Goal: Understand process/instructions: Learn how to perform a task or action

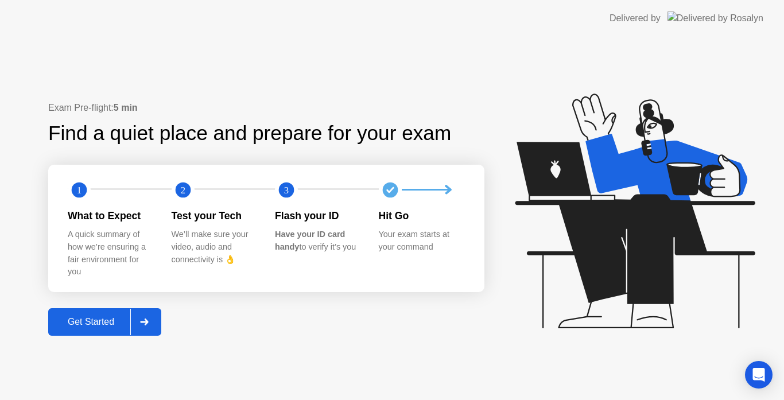
click at [105, 317] on div "Get Started" at bounding box center [91, 322] width 79 height 10
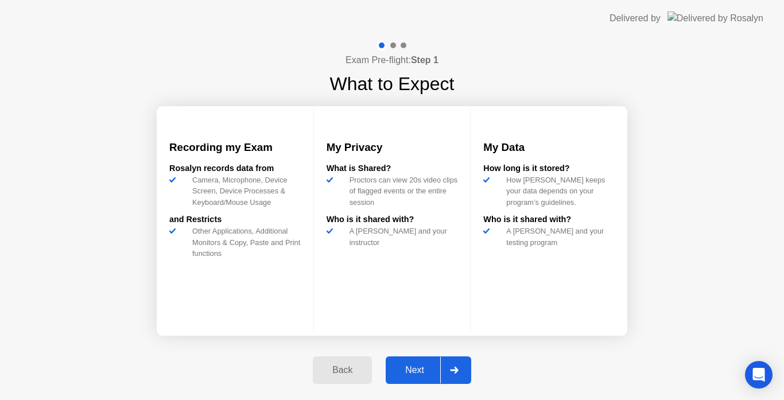
click at [396, 370] on div "Next" at bounding box center [414, 370] width 51 height 10
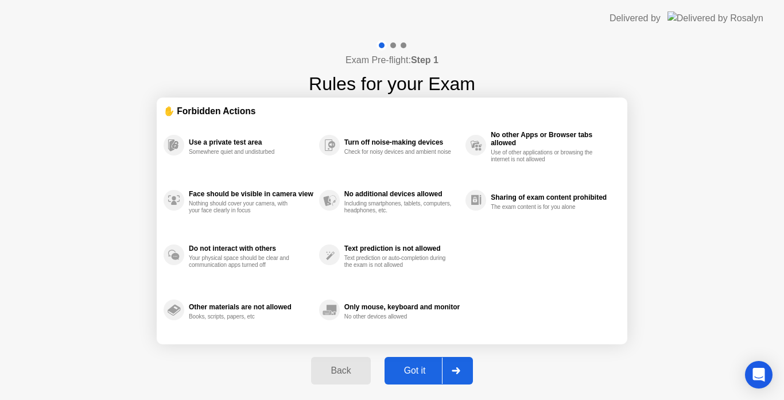
click at [414, 366] on div "Got it" at bounding box center [415, 371] width 54 height 10
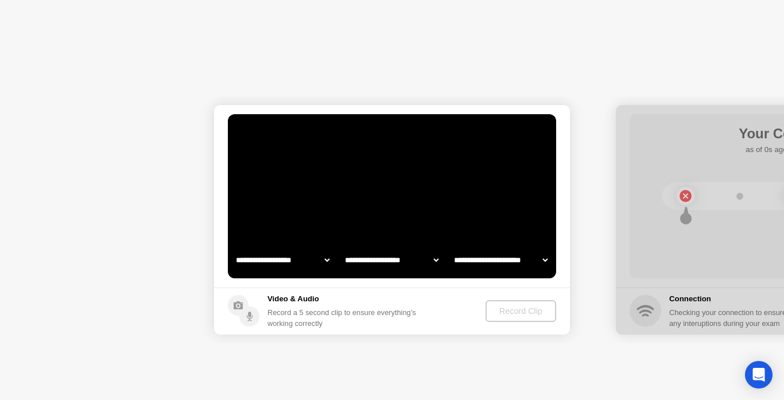
select select "**********"
select select "*******"
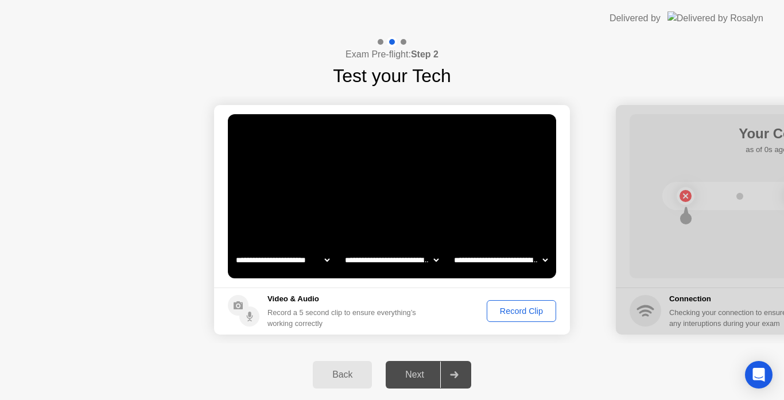
click at [421, 376] on div "Next" at bounding box center [414, 375] width 51 height 10
click at [525, 306] on div "Record Clip" at bounding box center [521, 310] width 61 height 9
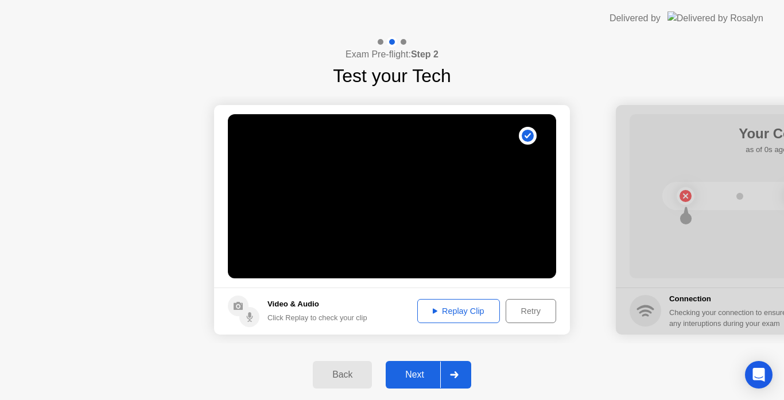
click at [421, 376] on div "Next" at bounding box center [414, 375] width 51 height 10
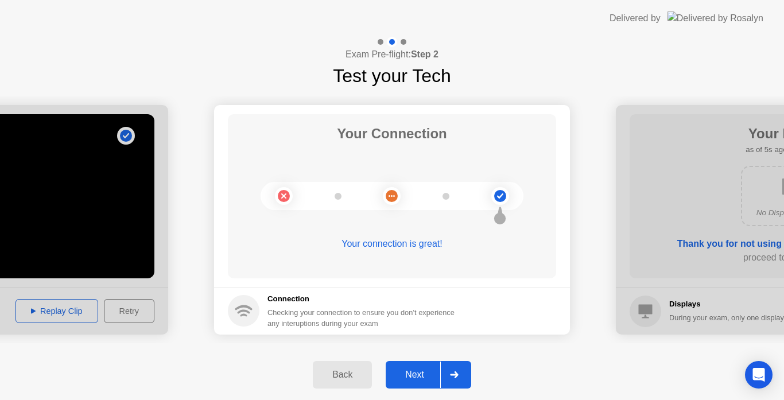
click at [415, 370] on div "Next" at bounding box center [414, 375] width 51 height 10
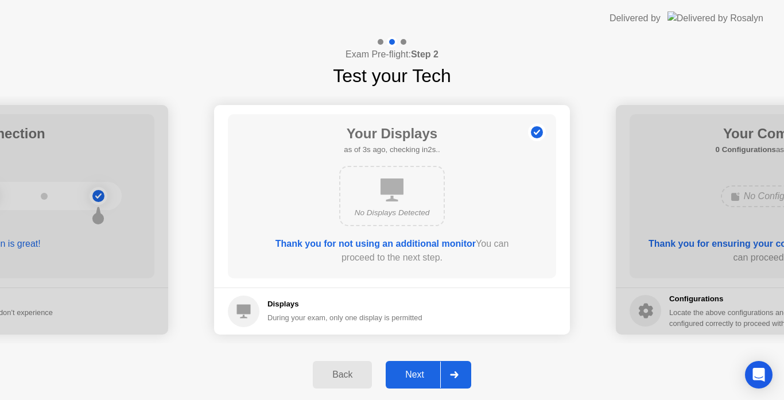
click at [415, 370] on div "Next" at bounding box center [414, 375] width 51 height 10
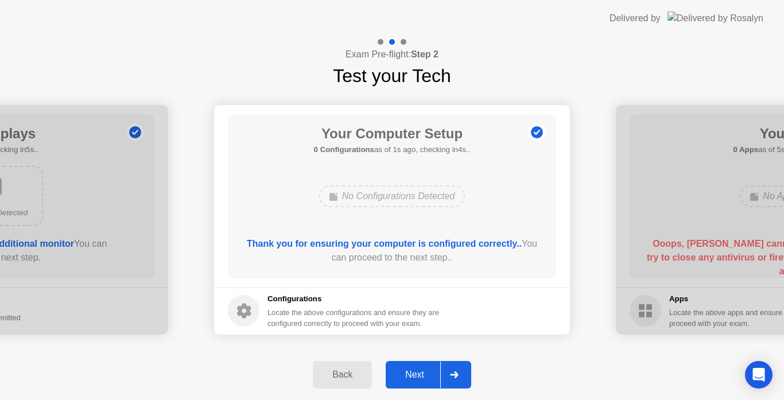
click at [415, 370] on div "Next" at bounding box center [414, 375] width 51 height 10
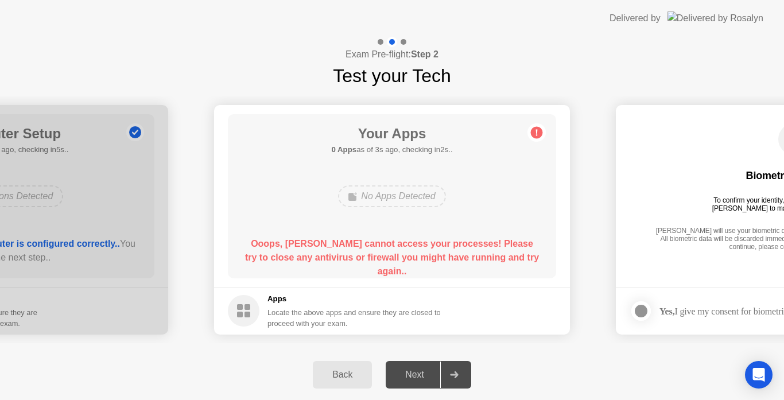
click at [405, 375] on div "Next" at bounding box center [414, 375] width 51 height 10
click at [474, 2] on header "Delivered by" at bounding box center [392, 18] width 784 height 37
click at [275, 312] on div "Locate the above apps and ensure they are closed to proceed with your exam." at bounding box center [354, 318] width 174 height 22
click at [251, 309] on circle at bounding box center [244, 311] width 32 height 32
click at [51, 22] on header "Delivered by" at bounding box center [392, 18] width 784 height 37
